Goal: Task Accomplishment & Management: Use online tool/utility

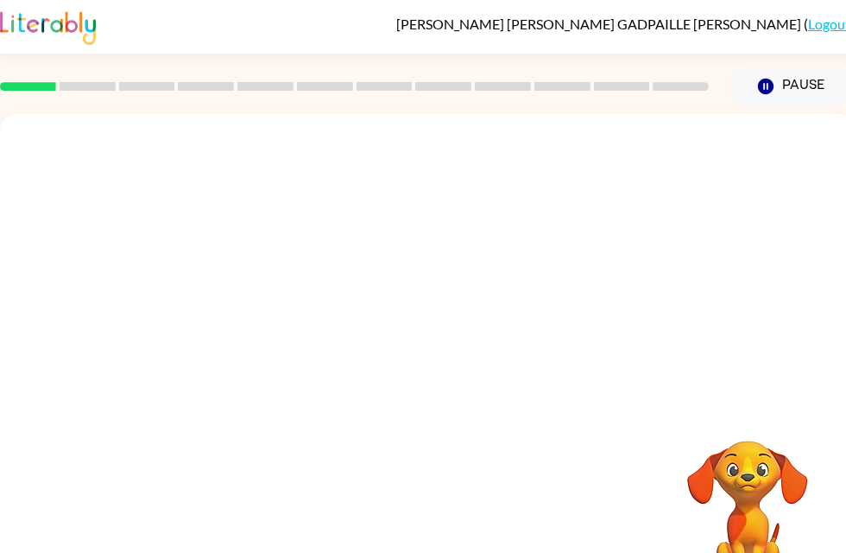
scroll to position [1, 0]
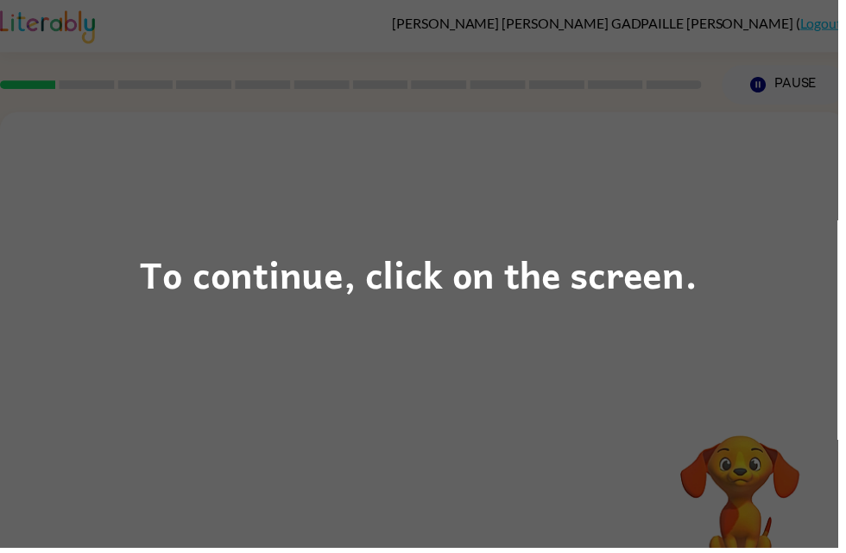
click at [667, 376] on div "To continue, click on the screen." at bounding box center [423, 276] width 846 height 553
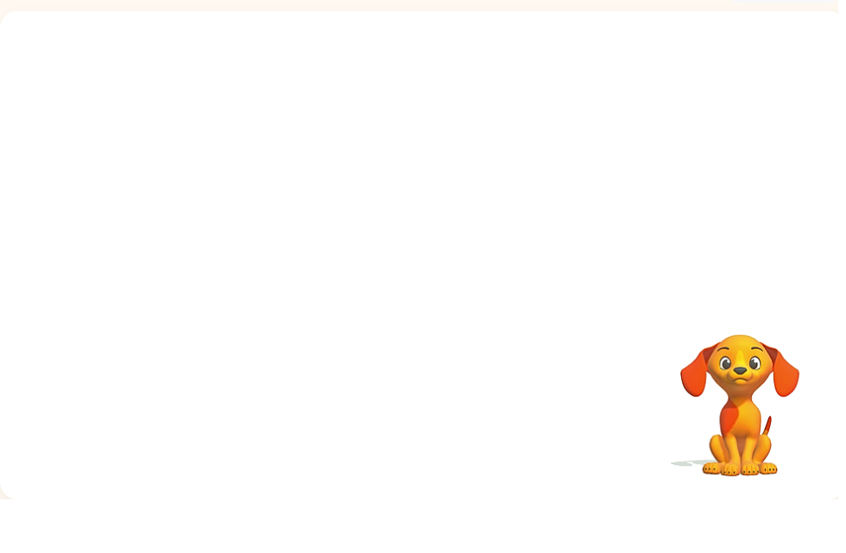
scroll to position [0, 0]
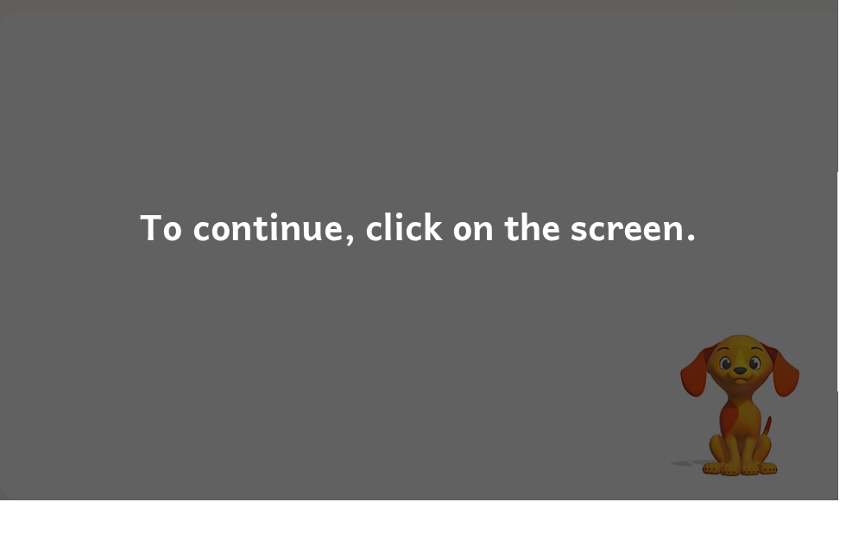
click at [534, 259] on div "To continue, click on the screen." at bounding box center [423, 276] width 846 height 553
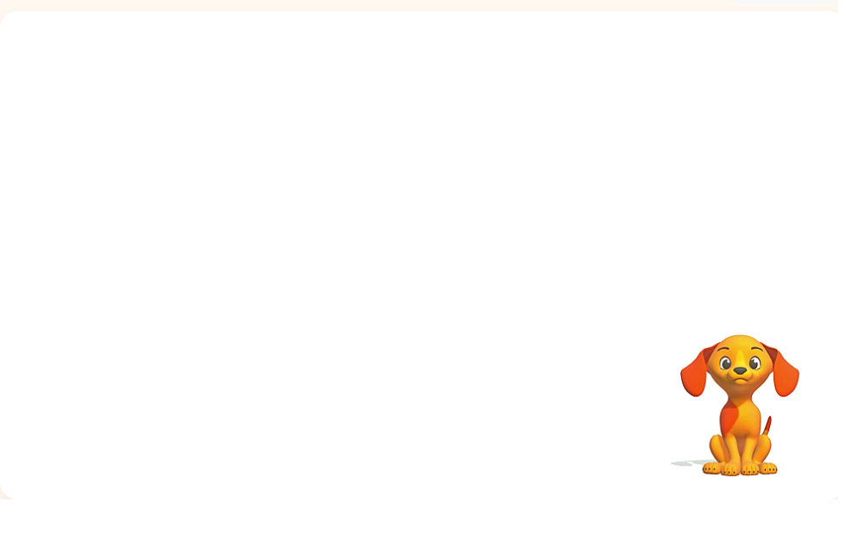
click at [604, 219] on div "Your browser must support playing .mp4 files to use Literably. Please try using…" at bounding box center [427, 306] width 855 height 493
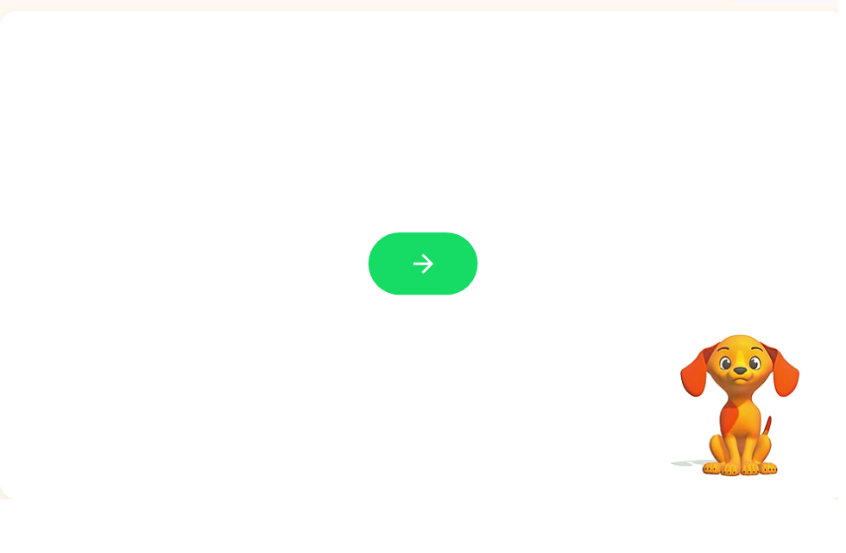
click at [414, 300] on icon "button" at bounding box center [428, 315] width 30 height 30
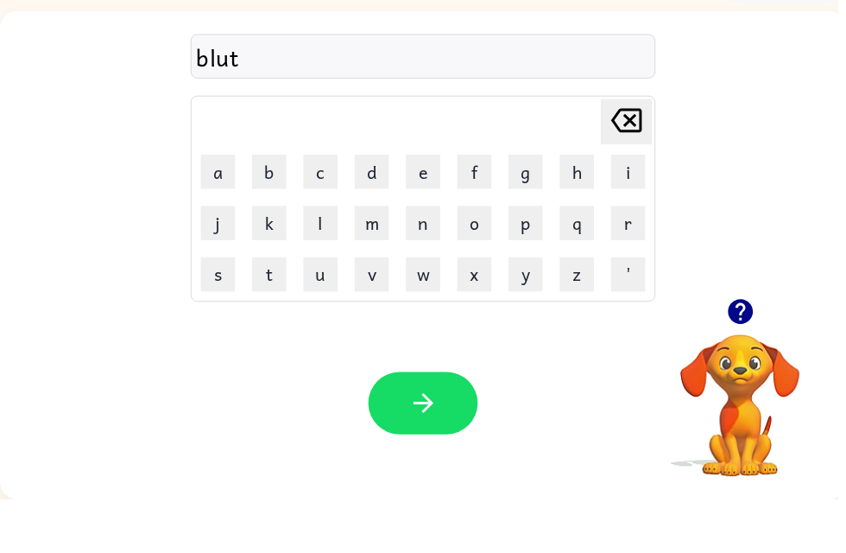
click at [449, 424] on button "button" at bounding box center [427, 455] width 111 height 63
click at [431, 424] on button "button" at bounding box center [427, 455] width 111 height 63
click at [398, 424] on button "button" at bounding box center [427, 455] width 111 height 63
click at [421, 440] on icon "button" at bounding box center [428, 455] width 30 height 30
click at [461, 424] on button "button" at bounding box center [427, 455] width 111 height 63
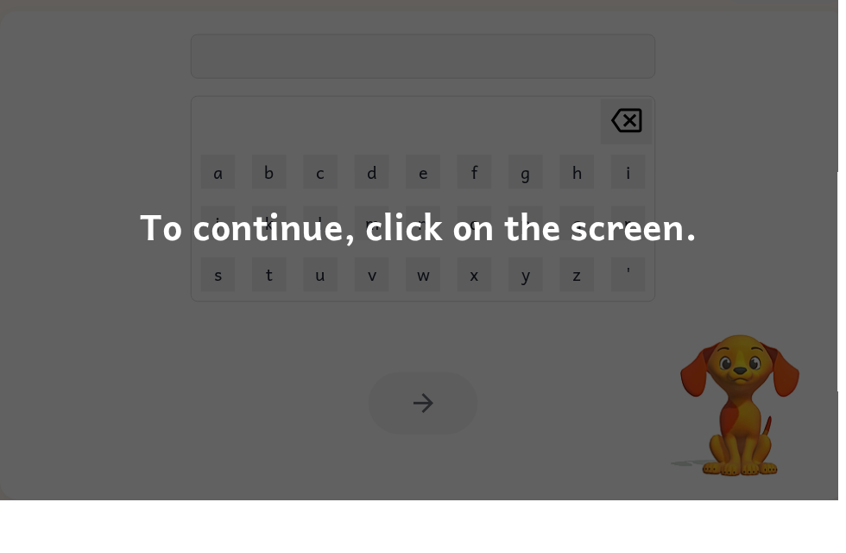
click at [715, 452] on div "To continue, click on the screen." at bounding box center [423, 276] width 846 height 553
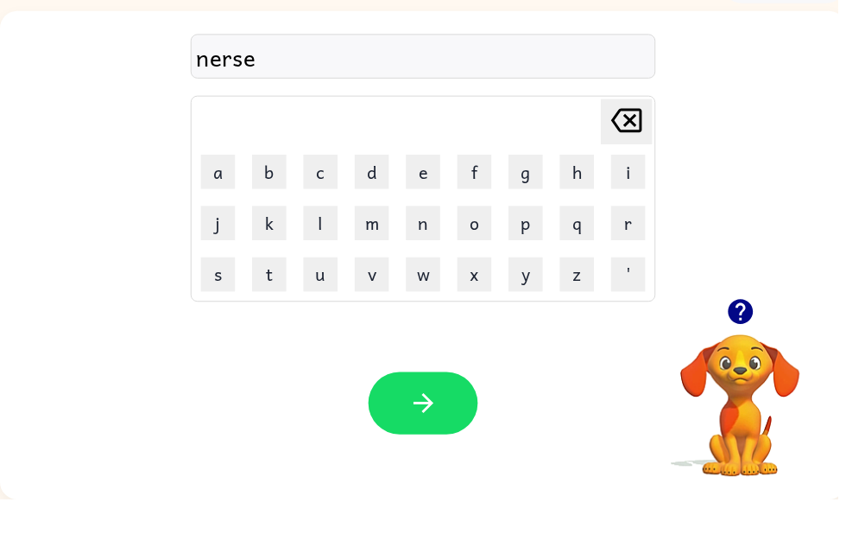
click at [408, 424] on button "button" at bounding box center [427, 455] width 111 height 63
click at [845, 465] on div "Your browser must support playing .mp4 files to use Literably. Please try using…" at bounding box center [427, 455] width 855 height 194
click at [746, 351] on icon "button" at bounding box center [747, 363] width 25 height 25
click at [432, 440] on icon "button" at bounding box center [428, 455] width 30 height 30
click at [459, 424] on button "button" at bounding box center [427, 455] width 111 height 63
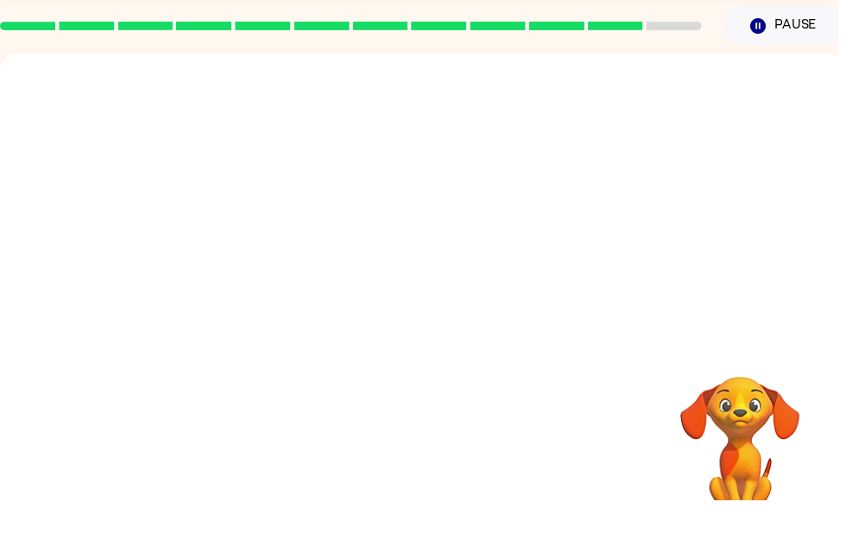
scroll to position [55, 0]
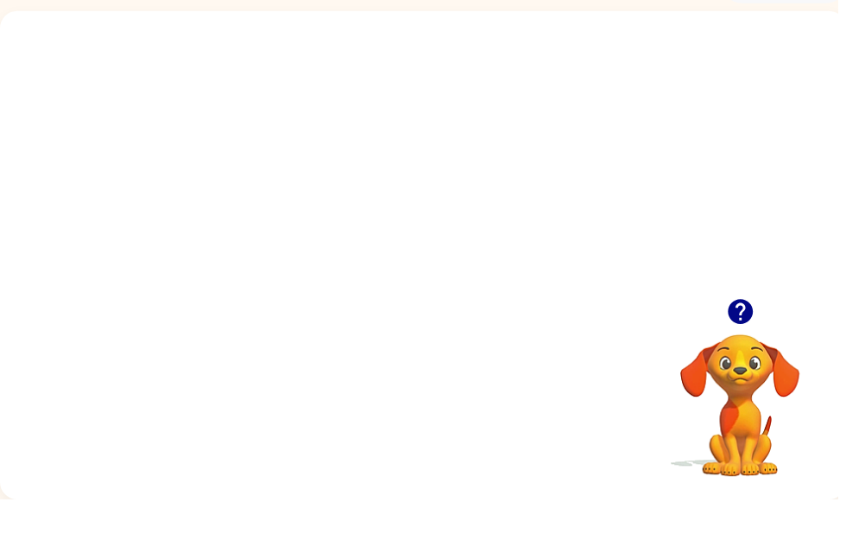
click at [768, 261] on video "Your browser must support playing .mp4 files to use Literably. Please try using…" at bounding box center [427, 205] width 855 height 290
click at [748, 348] on icon "button" at bounding box center [748, 363] width 30 height 30
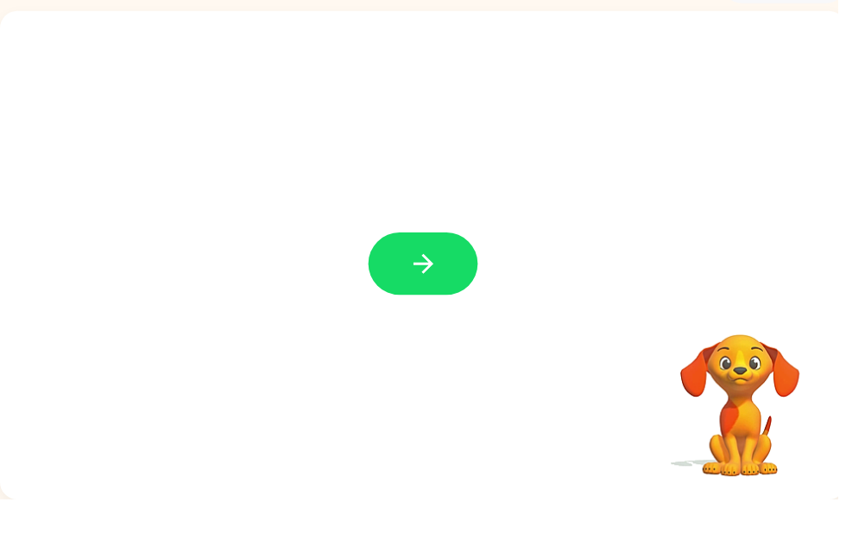
click at [449, 283] on button "button" at bounding box center [427, 314] width 111 height 63
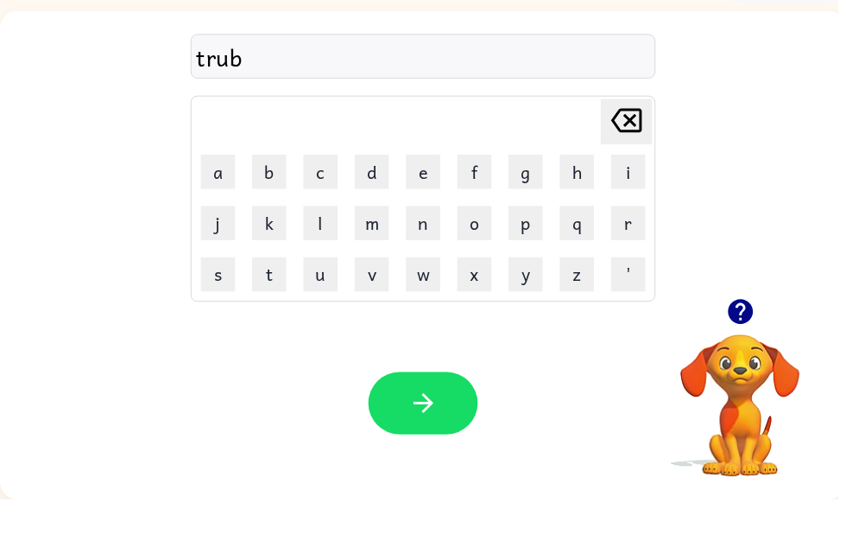
click at [408, 424] on button "button" at bounding box center [427, 455] width 111 height 63
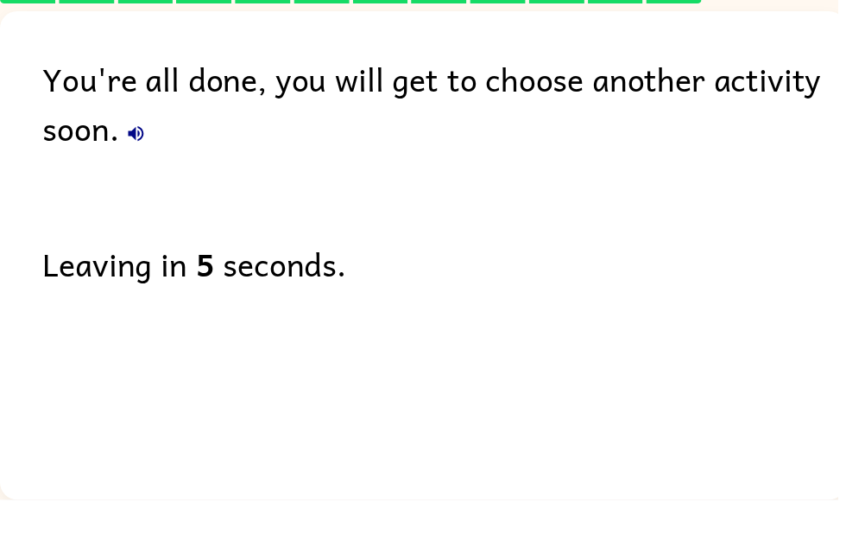
scroll to position [35, 0]
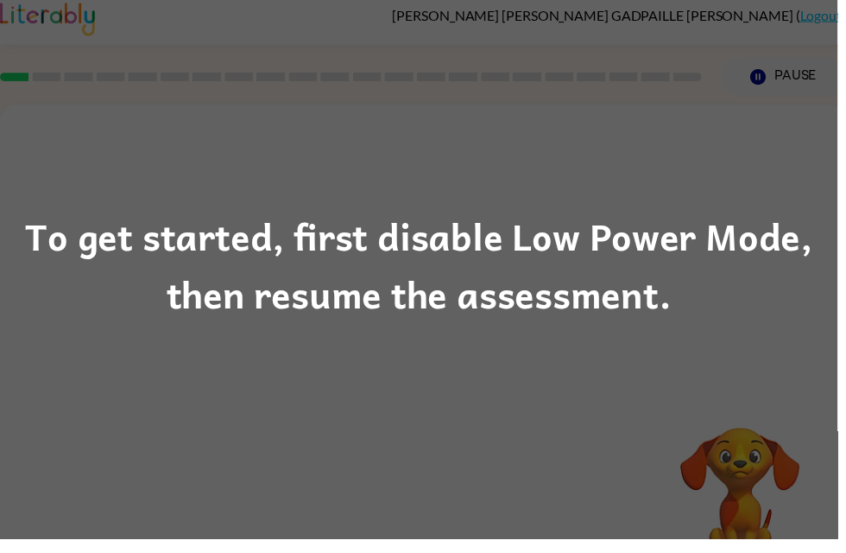
scroll to position [55, 0]
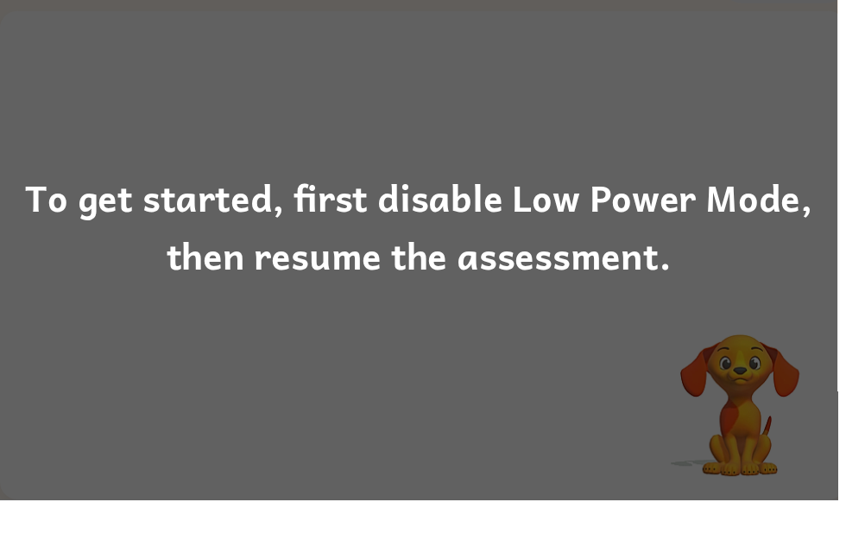
click at [124, 383] on div "To get started, first disable Low Power Mode, then resume the assessment." at bounding box center [423, 276] width 846 height 553
click at [123, 383] on div "To get started, first disable Low Power Mode, then resume the assessment." at bounding box center [423, 276] width 846 height 553
click at [153, 307] on div "To get started, first disable Low Power Mode, then resume the assessment." at bounding box center [423, 276] width 846 height 553
click at [51, 283] on div "To get started, first disable Low Power Mode, then resume the assessment." at bounding box center [423, 276] width 846 height 117
click at [743, 115] on div "To get started, first disable Low Power Mode, then resume the assessment." at bounding box center [423, 276] width 846 height 553
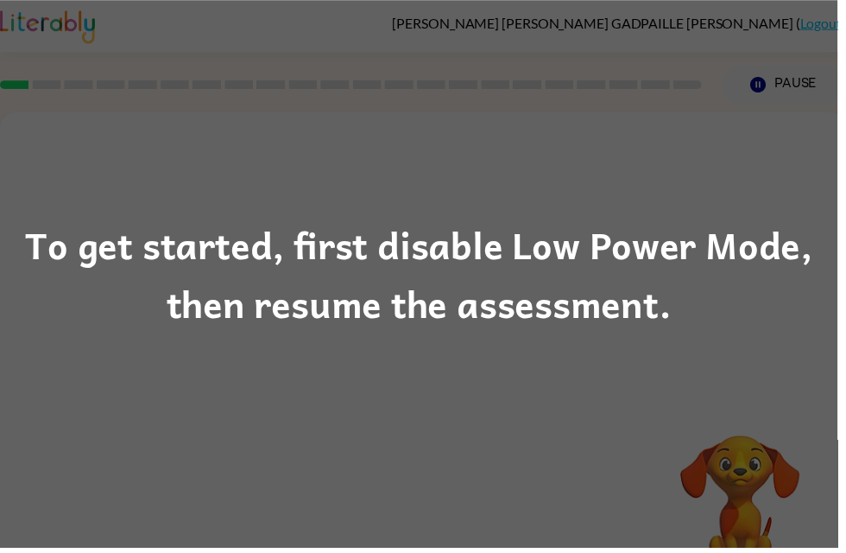
scroll to position [0, 0]
click at [757, 200] on div "To get started, first disable Low Power Mode, then resume the assessment." at bounding box center [423, 276] width 846 height 553
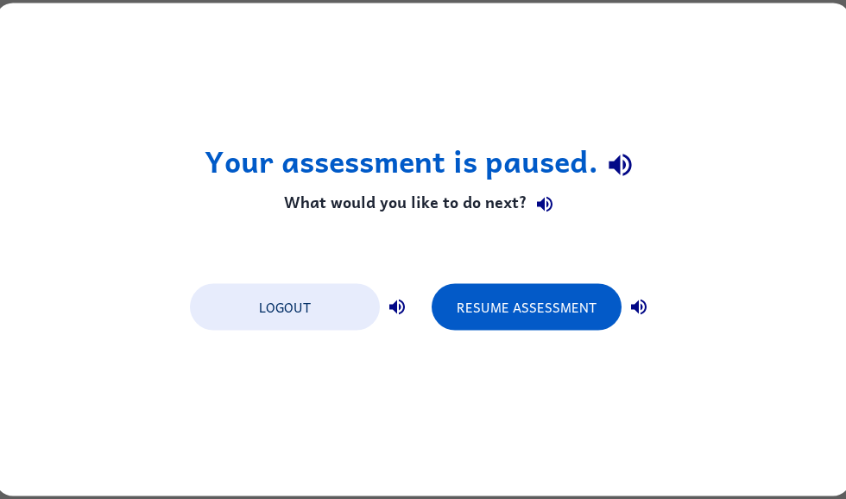
click at [547, 297] on button "Resume Assessment" at bounding box center [527, 307] width 190 height 47
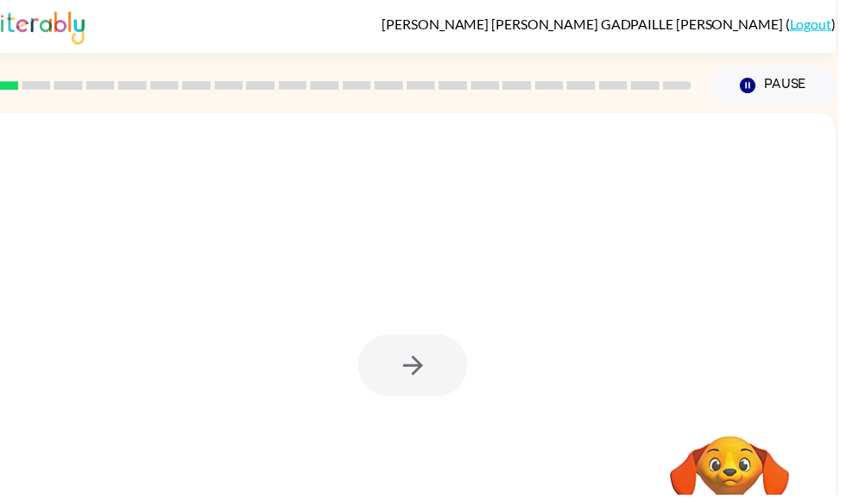
click at [764, 85] on icon "Pause" at bounding box center [755, 86] width 19 height 19
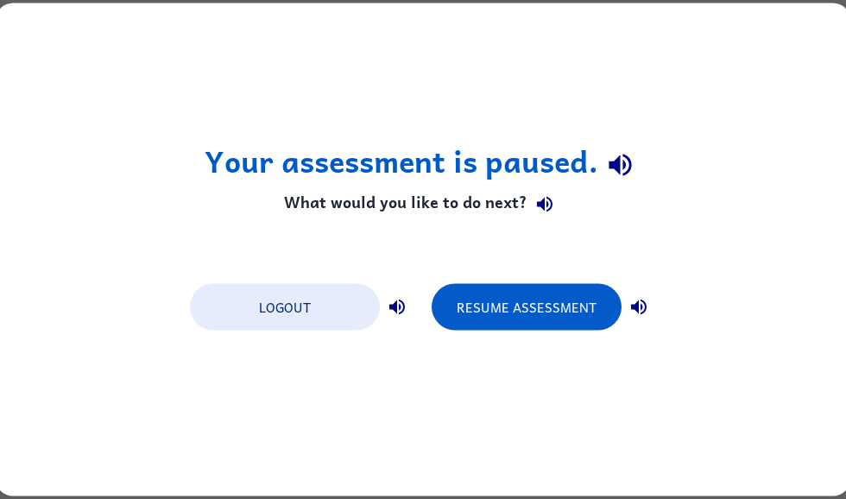
click at [566, 326] on button "Resume Assessment" at bounding box center [527, 307] width 190 height 47
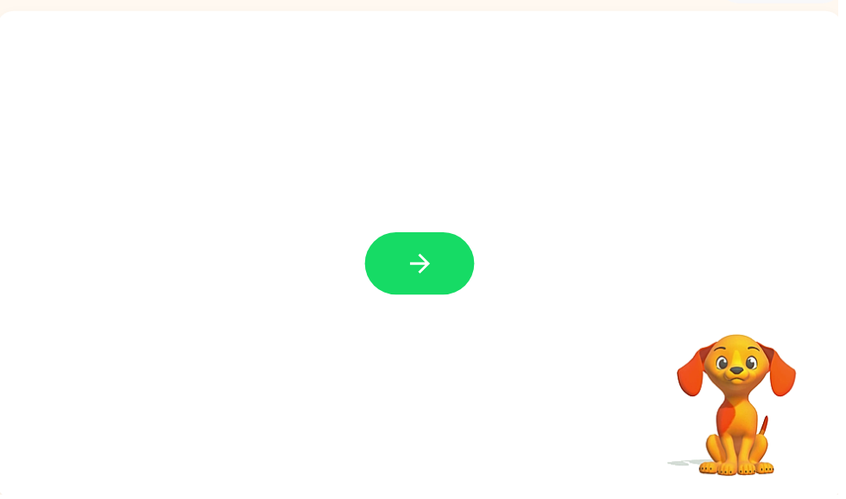
scroll to position [104, 0]
click at [458, 293] on button "button" at bounding box center [424, 265] width 111 height 63
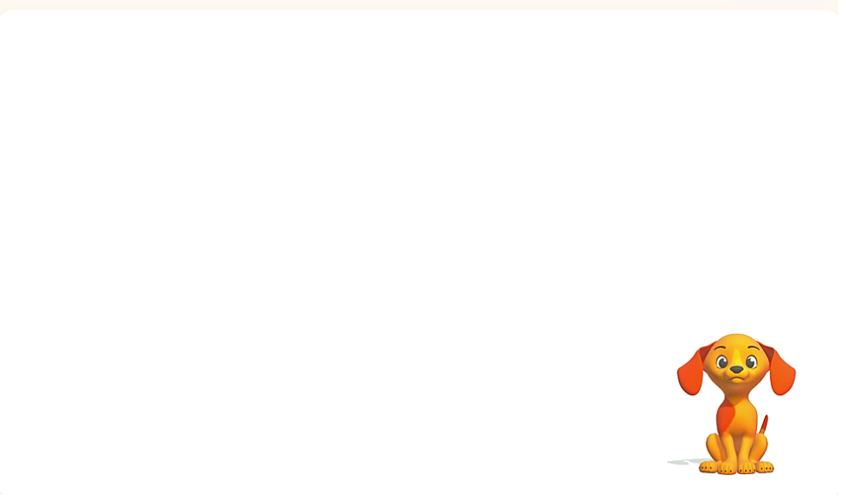
click at [453, 263] on div at bounding box center [424, 256] width 855 height 493
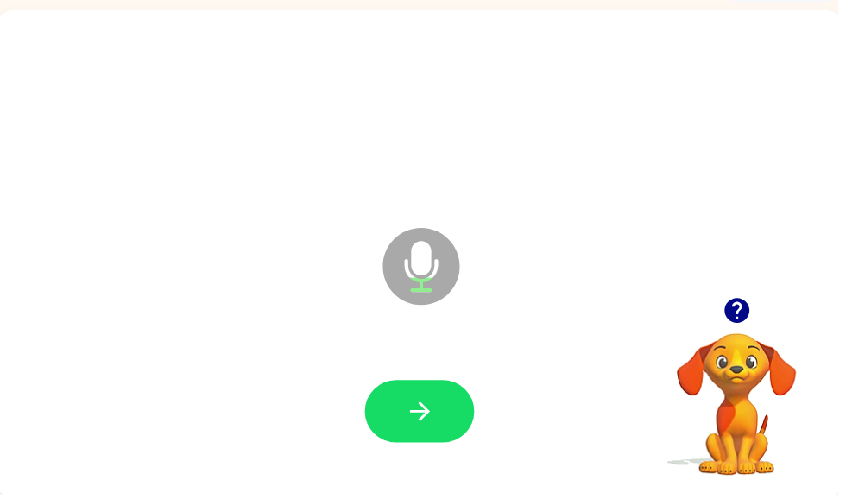
click at [457, 458] on div at bounding box center [424, 416] width 820 height 142
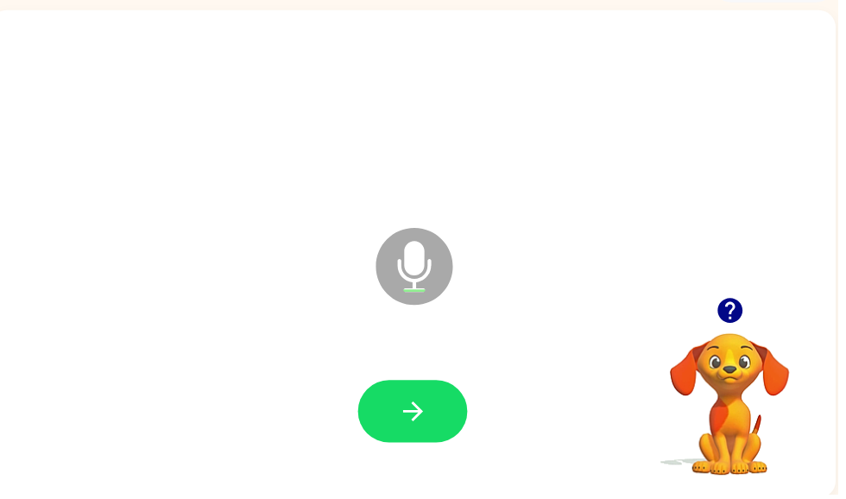
click at [400, 423] on button "button" at bounding box center [417, 415] width 111 height 63
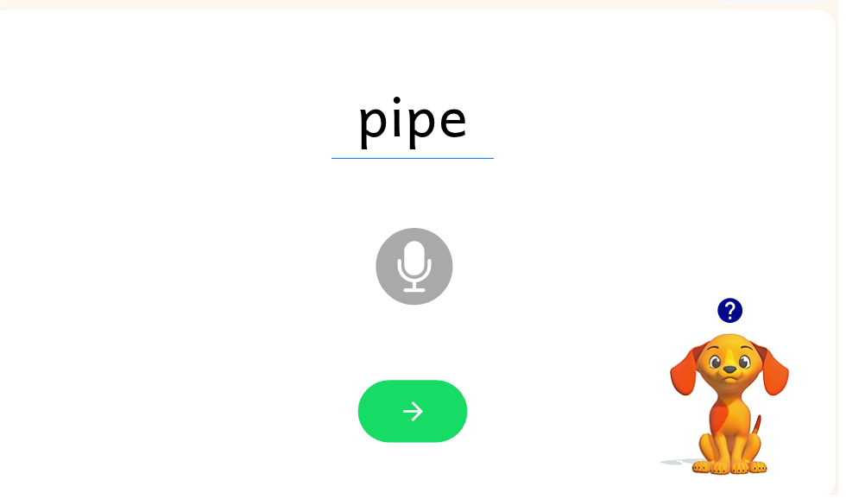
scroll to position [0, 10]
click at [435, 418] on button "button" at bounding box center [417, 415] width 111 height 63
click at [440, 408] on button "button" at bounding box center [417, 415] width 111 height 63
click at [403, 418] on icon "button" at bounding box center [417, 416] width 30 height 30
click at [437, 405] on button "button" at bounding box center [417, 415] width 111 height 63
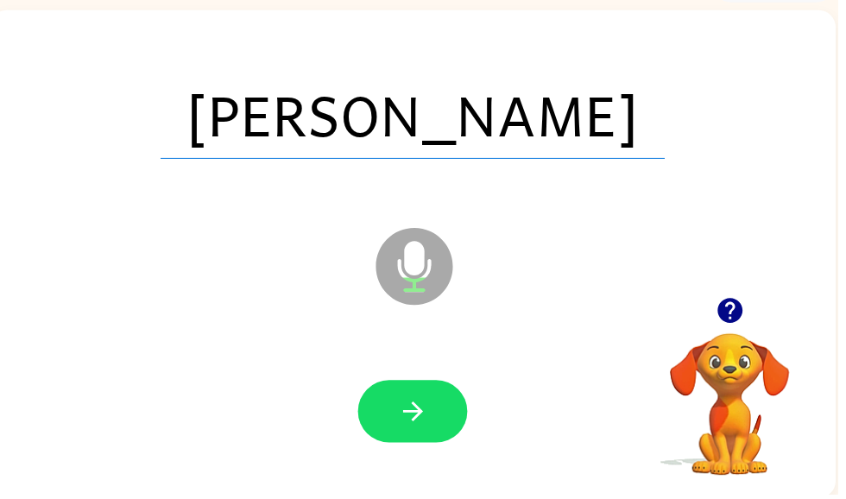
click at [423, 423] on icon "button" at bounding box center [417, 416] width 30 height 30
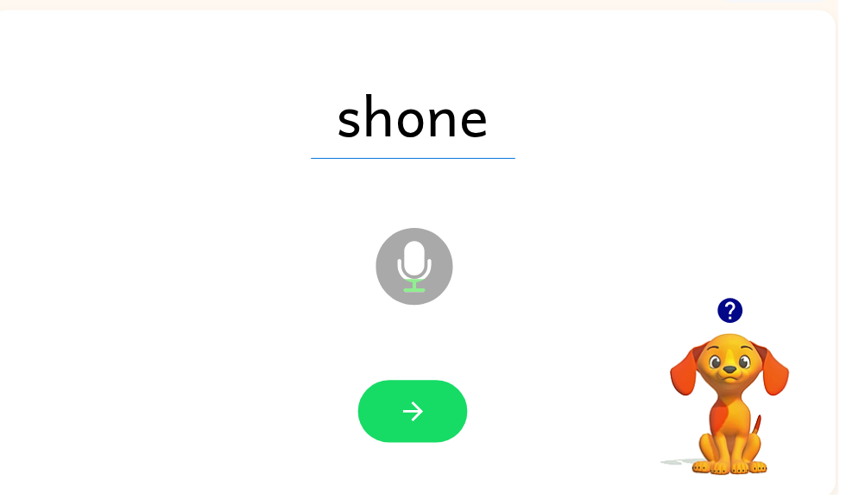
click at [441, 425] on button "button" at bounding box center [417, 415] width 111 height 63
click at [436, 414] on button "button" at bounding box center [417, 415] width 111 height 63
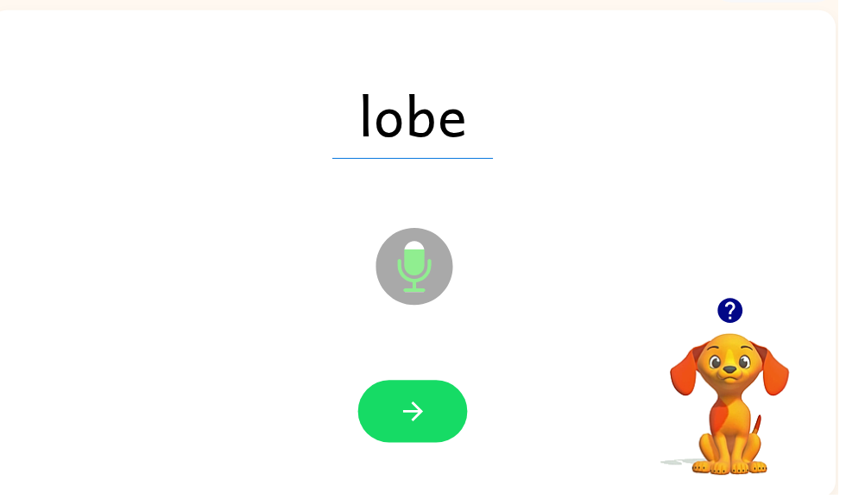
click at [435, 446] on button "button" at bounding box center [417, 415] width 111 height 63
click at [459, 423] on button "button" at bounding box center [417, 415] width 111 height 63
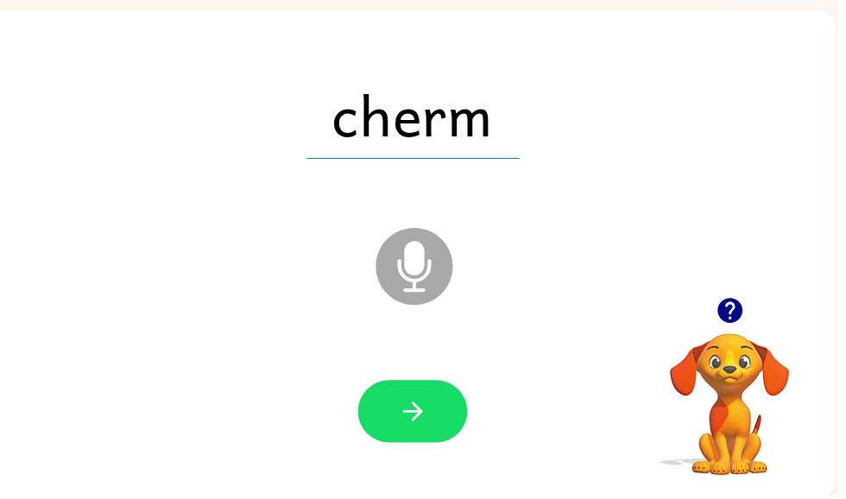
click at [433, 436] on button "button" at bounding box center [417, 415] width 111 height 63
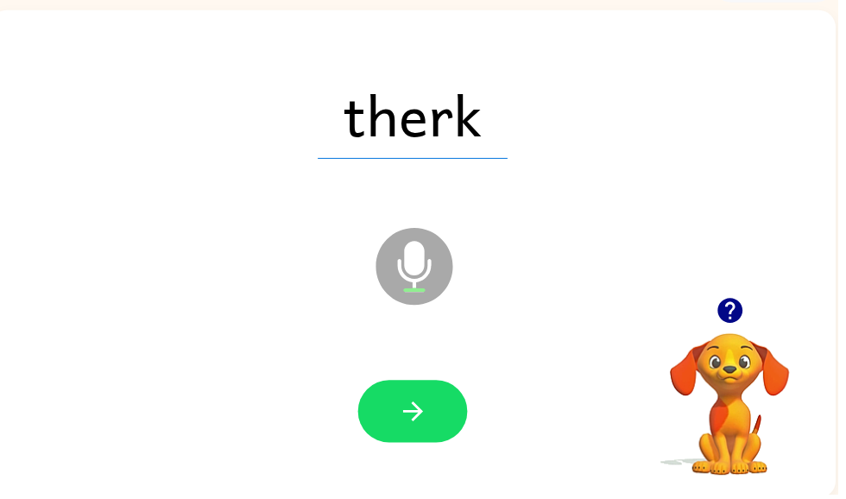
click at [432, 408] on icon "button" at bounding box center [417, 416] width 30 height 30
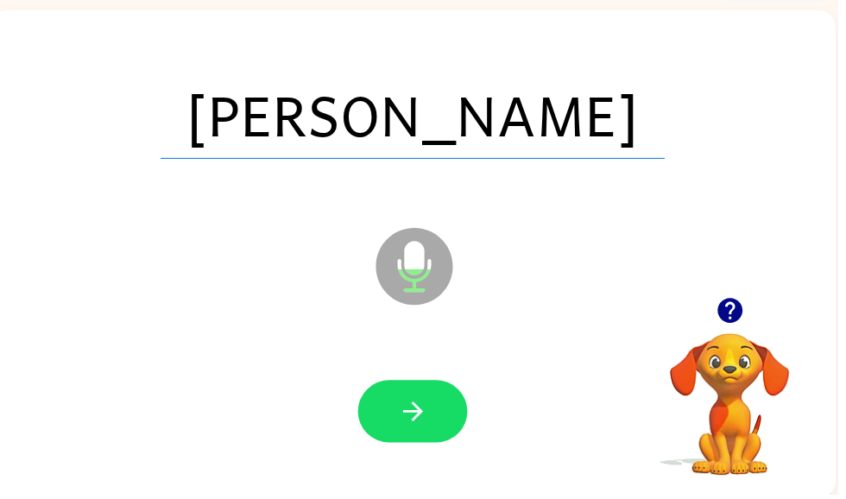
click at [459, 408] on button "button" at bounding box center [417, 415] width 111 height 63
click at [397, 414] on button "button" at bounding box center [417, 415] width 111 height 63
click at [458, 438] on button "button" at bounding box center [417, 415] width 111 height 63
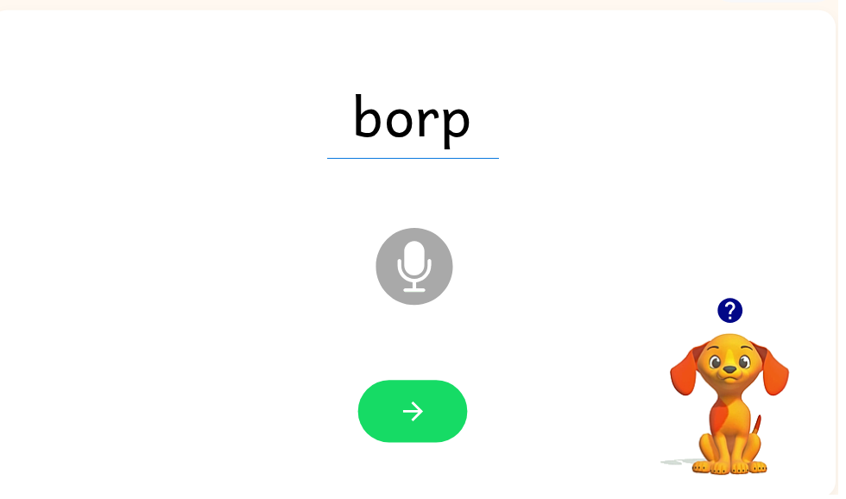
click at [433, 434] on button "button" at bounding box center [417, 415] width 111 height 63
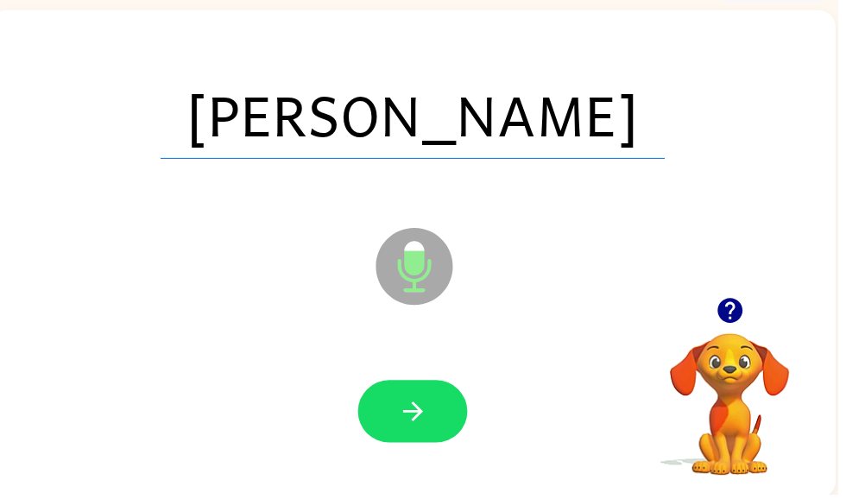
click at [440, 425] on button "button" at bounding box center [417, 415] width 111 height 63
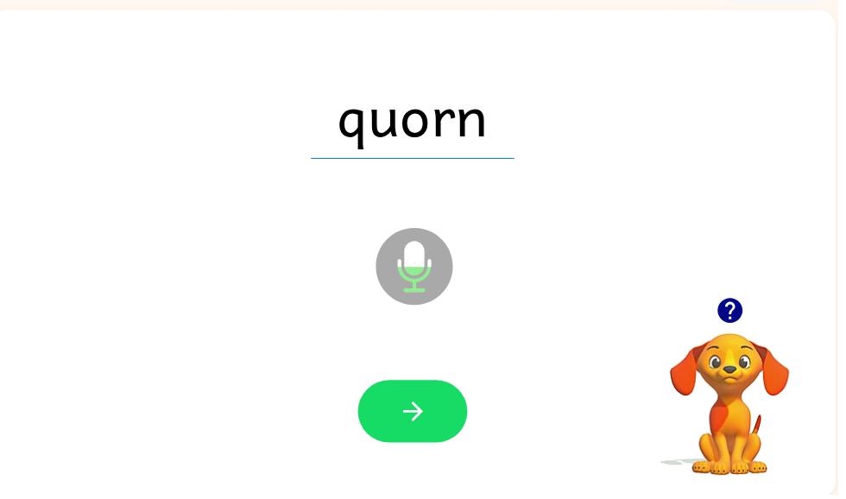
click at [453, 414] on button "button" at bounding box center [417, 415] width 111 height 63
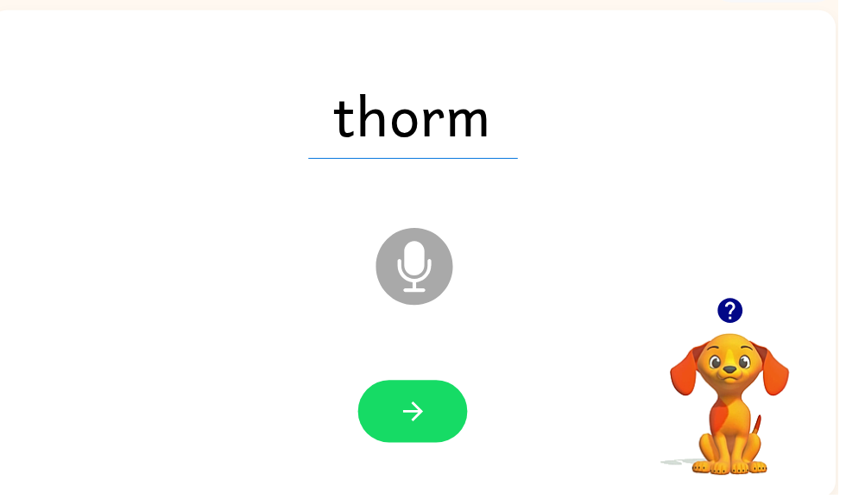
click at [459, 408] on button "button" at bounding box center [417, 415] width 111 height 63
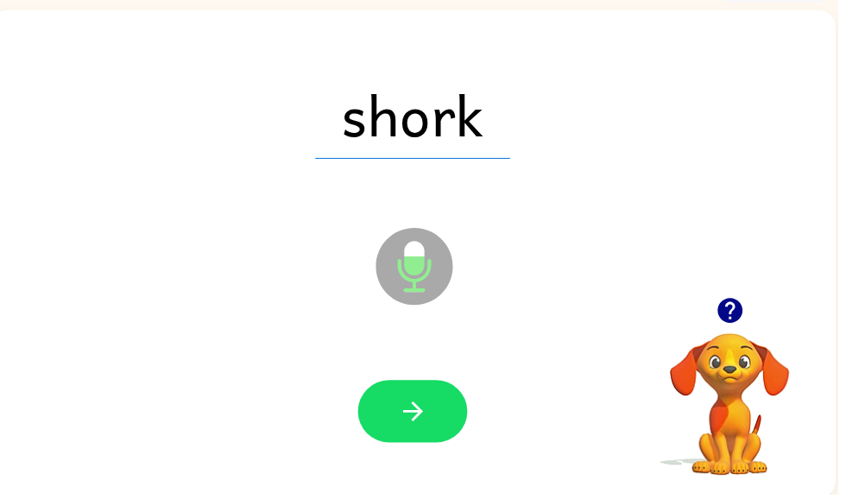
click at [425, 409] on icon "button" at bounding box center [417, 416] width 30 height 30
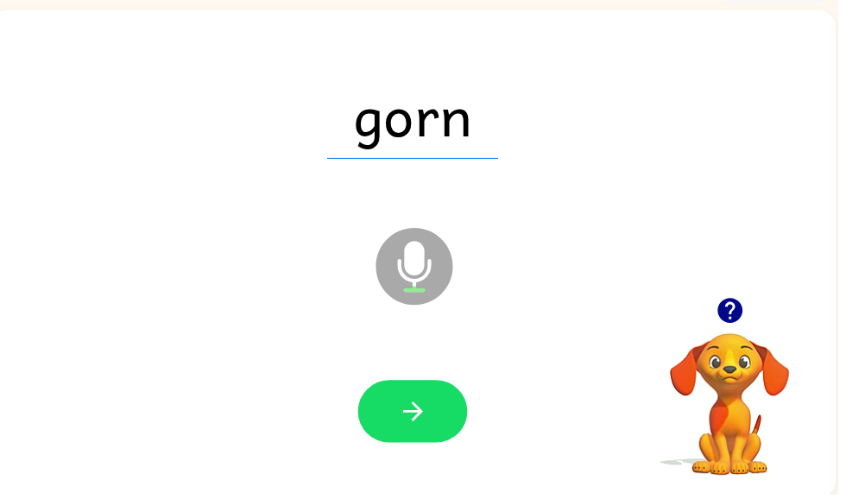
click at [417, 437] on button "button" at bounding box center [417, 415] width 111 height 63
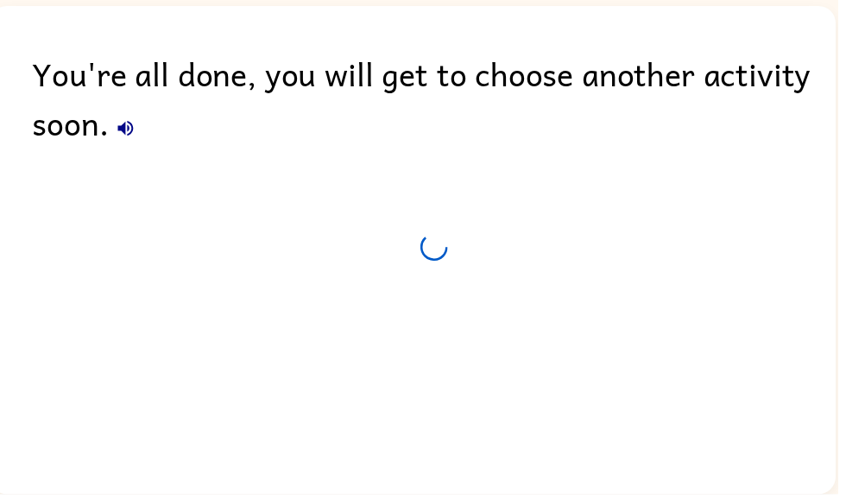
scroll to position [73, 0]
